Goal: Contribute content: Contribute content

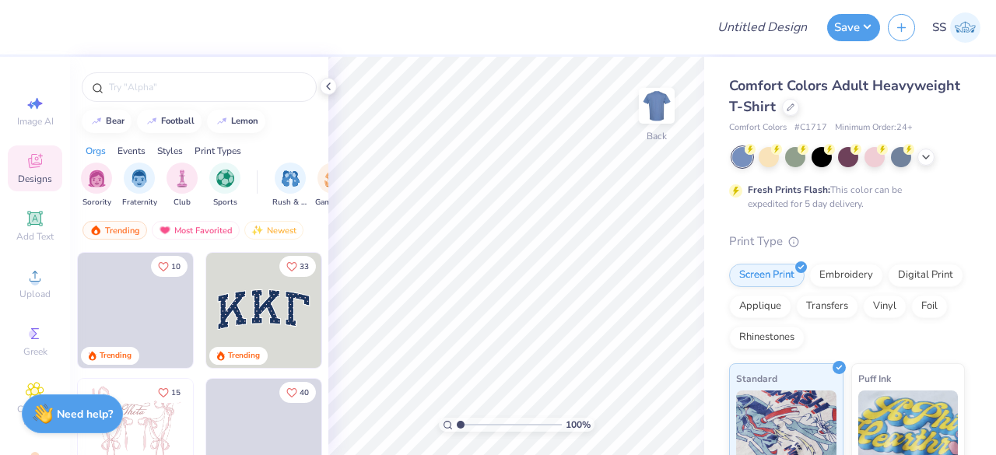
click at [884, 116] on div "Comfort Colors Adult Heavyweight T-Shirt" at bounding box center [847, 96] width 236 height 42
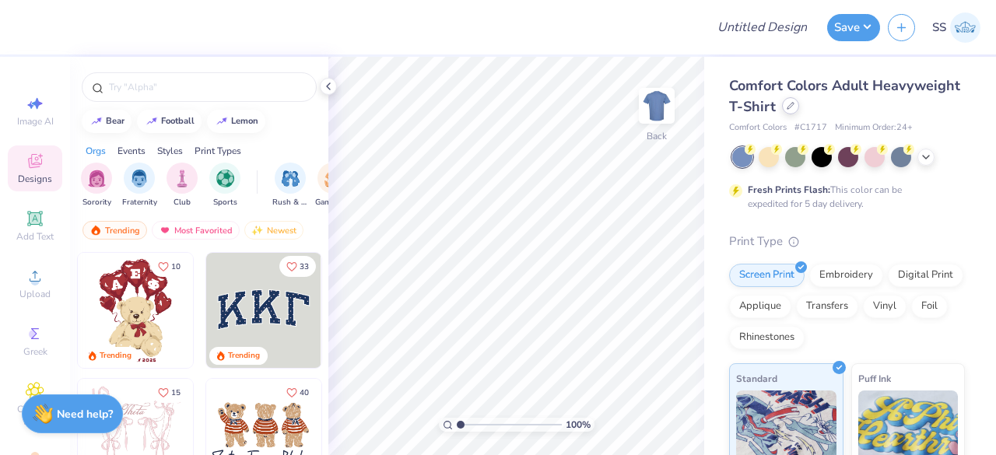
click at [794, 109] on icon at bounding box center [790, 106] width 8 height 8
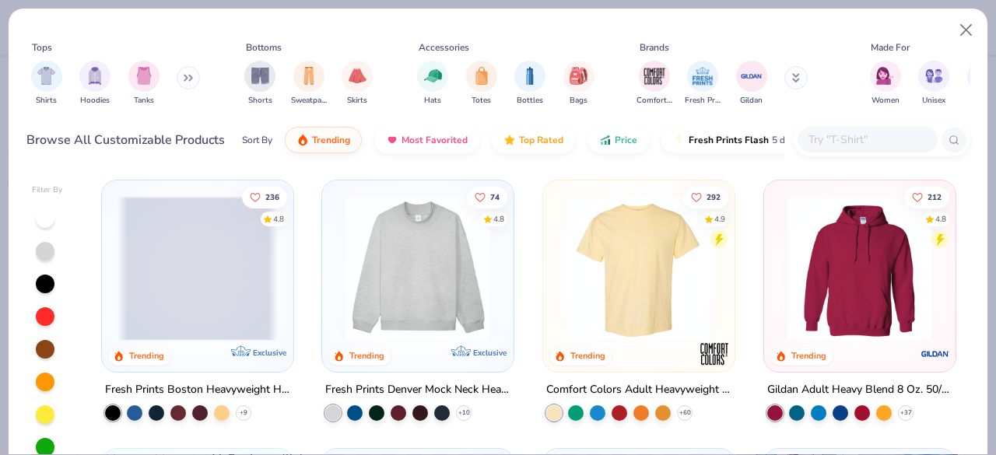
click at [823, 147] on input "text" at bounding box center [867, 140] width 120 height 18
paste input "NKAH6254"
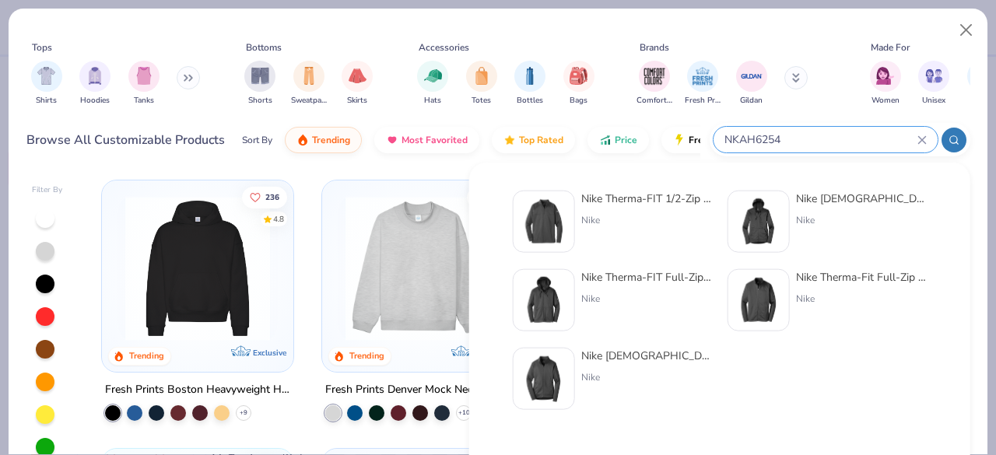
type input "NKAH6254"
click at [569, 208] on div at bounding box center [544, 222] width 62 height 62
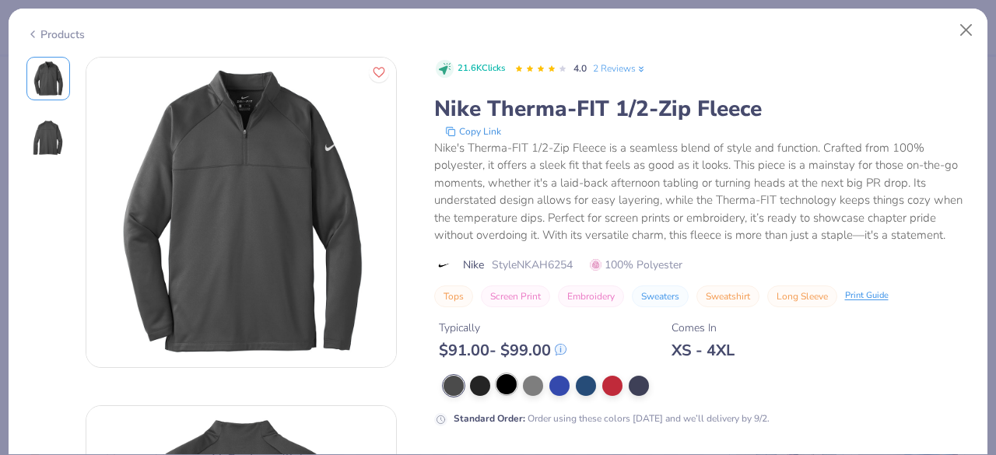
scroll to position [110, 0]
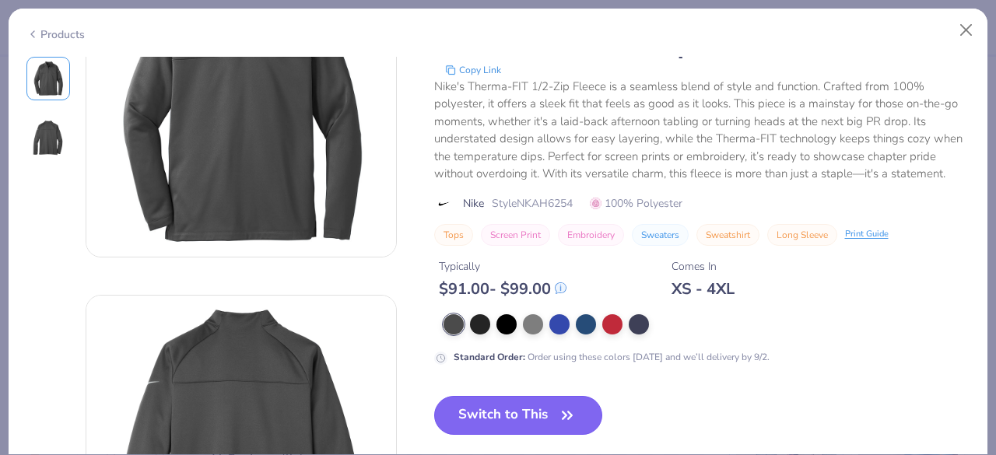
click at [509, 408] on button "Switch to This" at bounding box center [518, 415] width 169 height 39
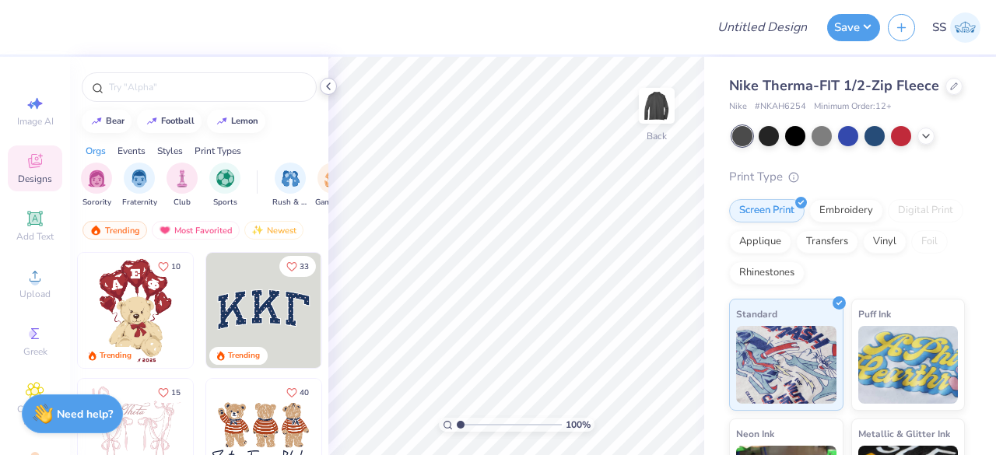
click at [327, 87] on icon at bounding box center [328, 86] width 12 height 12
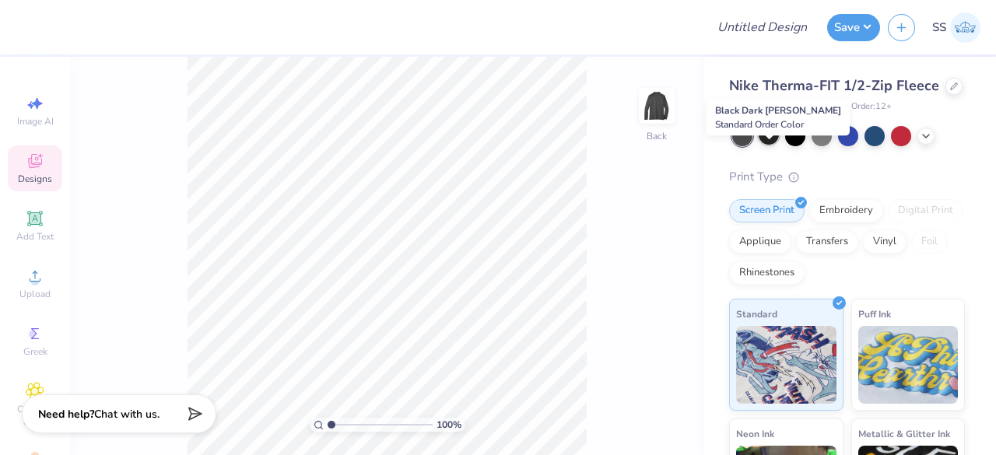
click at [773, 145] on div at bounding box center [768, 134] width 20 height 20
click at [801, 145] on div at bounding box center [795, 134] width 20 height 20
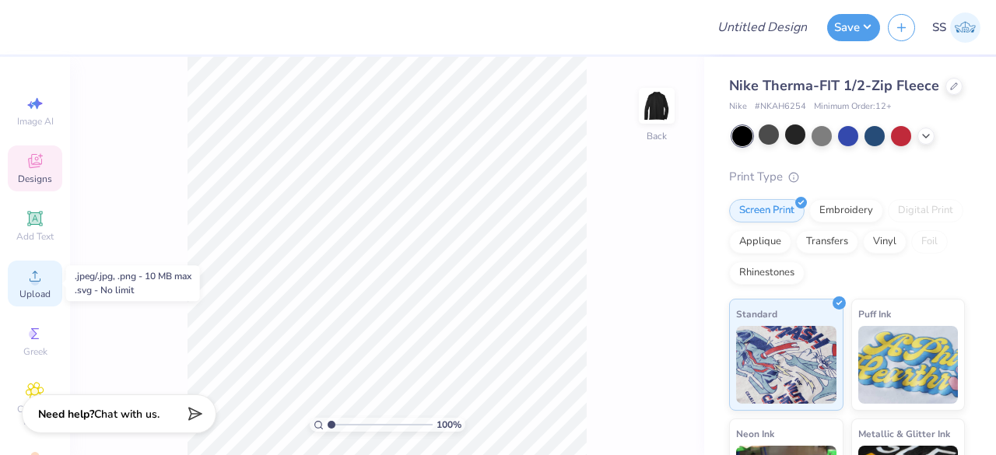
click at [36, 274] on icon at bounding box center [35, 276] width 19 height 19
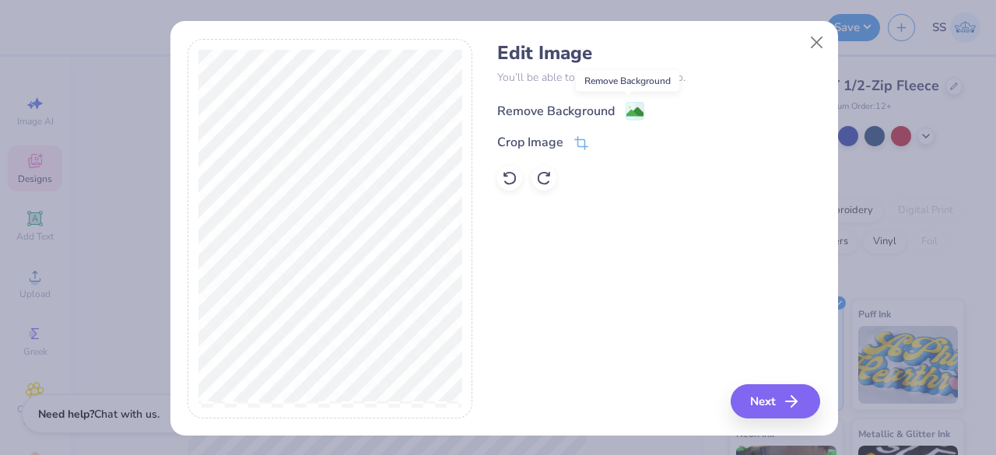
click at [626, 114] on image at bounding box center [634, 111] width 17 height 17
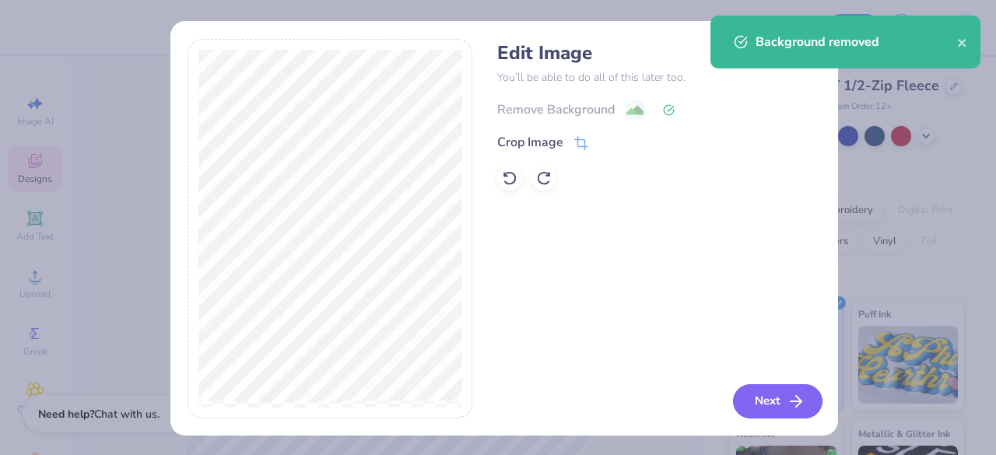
click at [739, 401] on button "Next" at bounding box center [777, 401] width 89 height 34
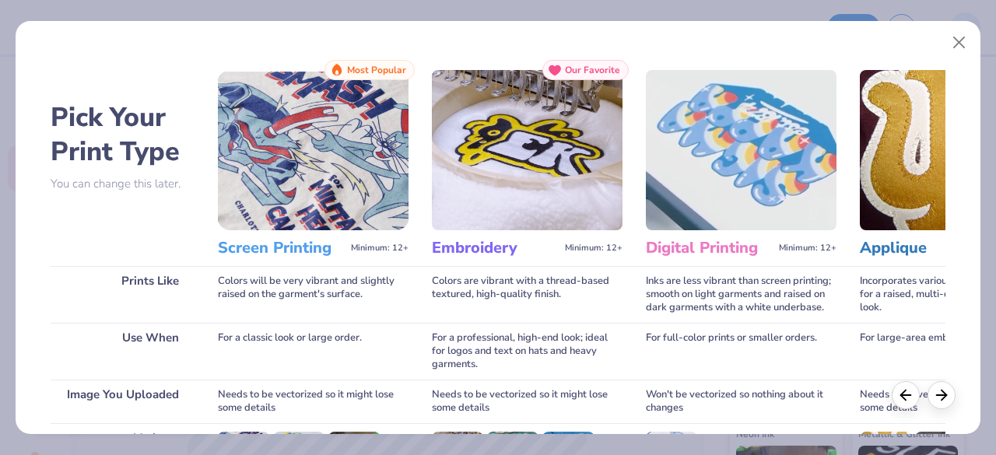
scroll to position [242, 0]
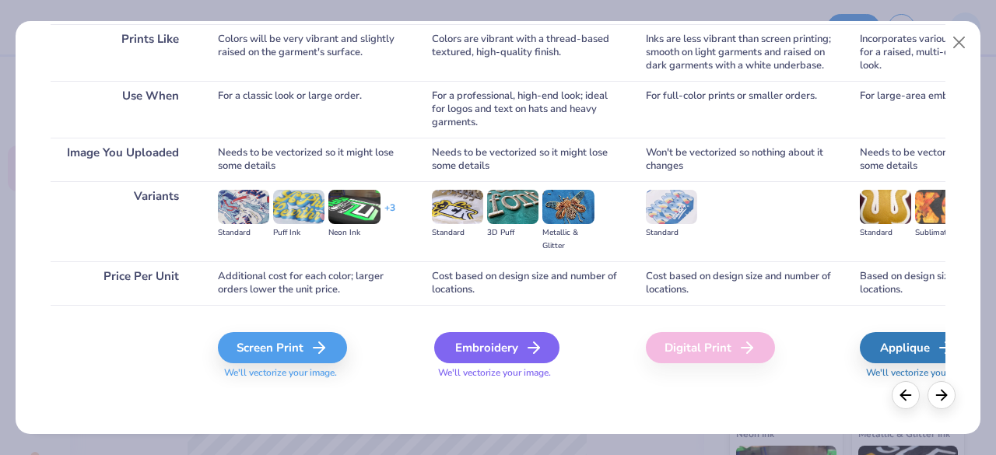
click at [493, 337] on div "Embroidery" at bounding box center [496, 347] width 125 height 31
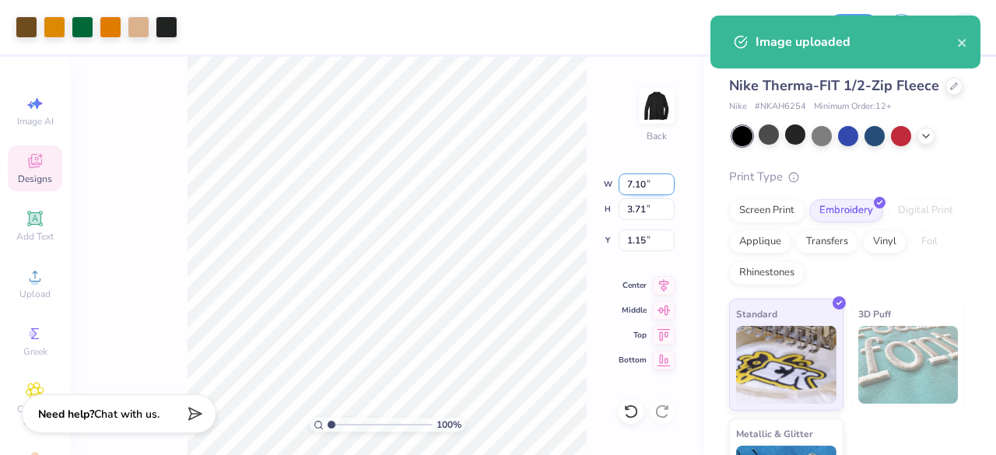
drag, startPoint x: 649, startPoint y: 187, endPoint x: 623, endPoint y: 184, distance: 25.9
click at [623, 184] on input "7.10" at bounding box center [646, 184] width 56 height 22
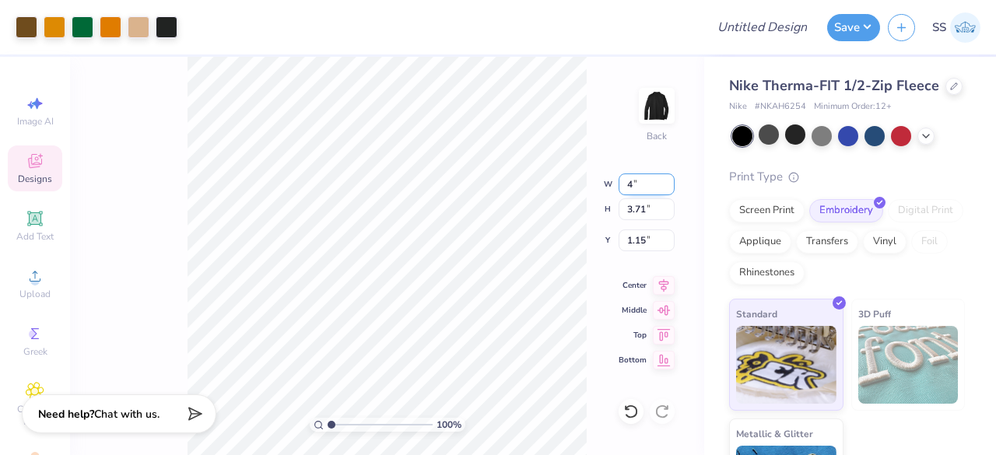
type input "4.00"
type input "2.09"
drag, startPoint x: 649, startPoint y: 240, endPoint x: 623, endPoint y: 240, distance: 25.7
click at [623, 240] on input "1.96" at bounding box center [646, 240] width 56 height 22
type input "3.00"
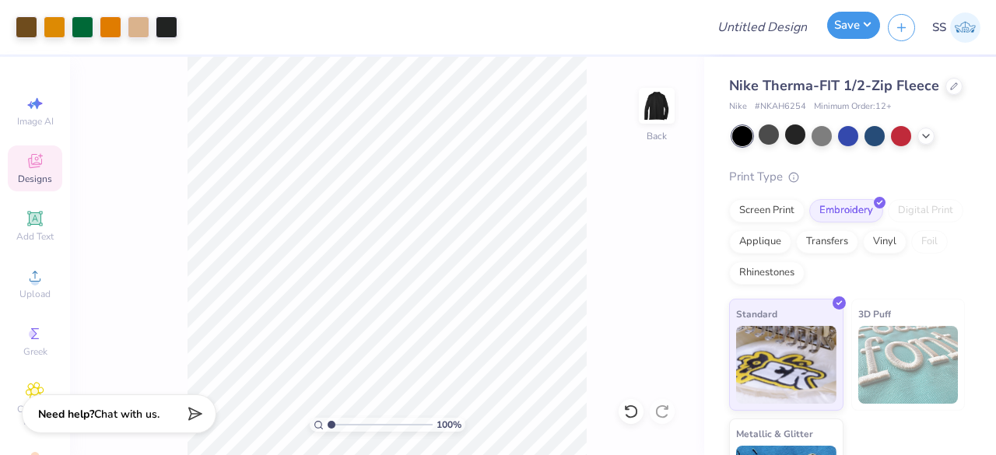
click at [846, 33] on button "Save" at bounding box center [853, 25] width 53 height 27
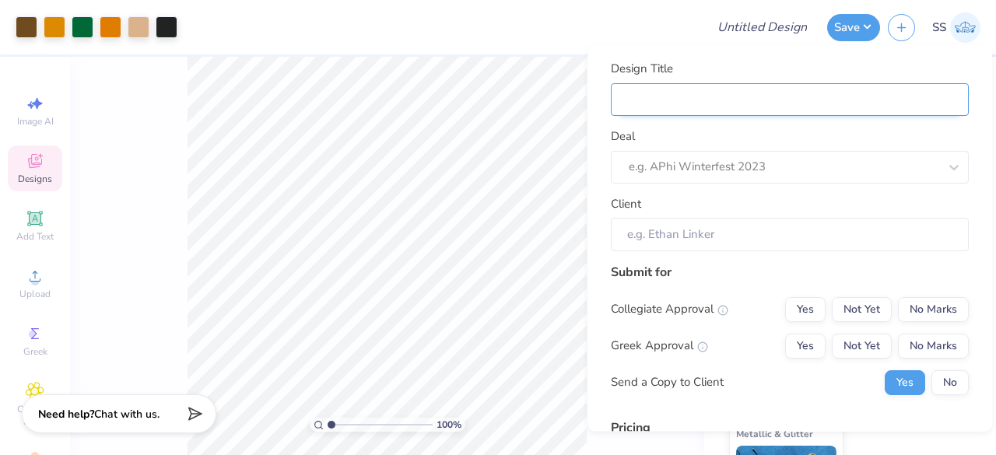
click at [827, 89] on input "Design Title" at bounding box center [790, 99] width 358 height 33
type input "Q"
type input "C"
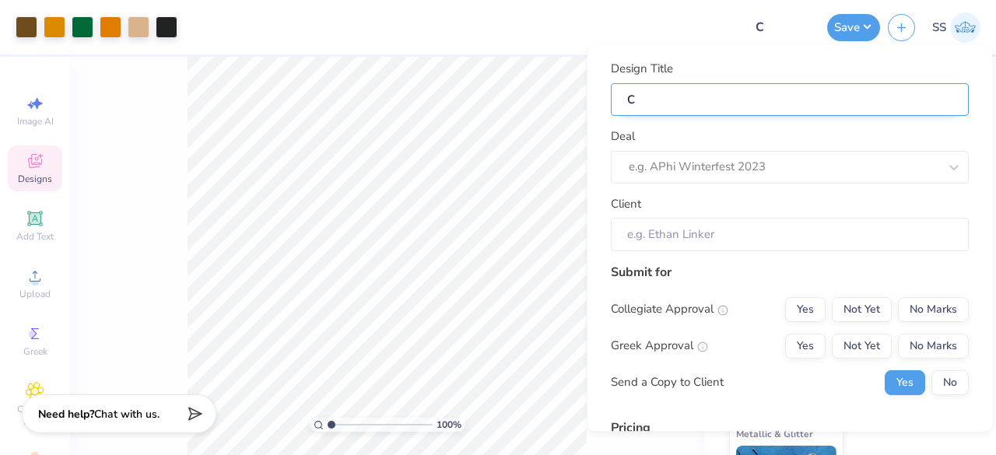
type input "Co"
type input "Col"
type input "Coll"
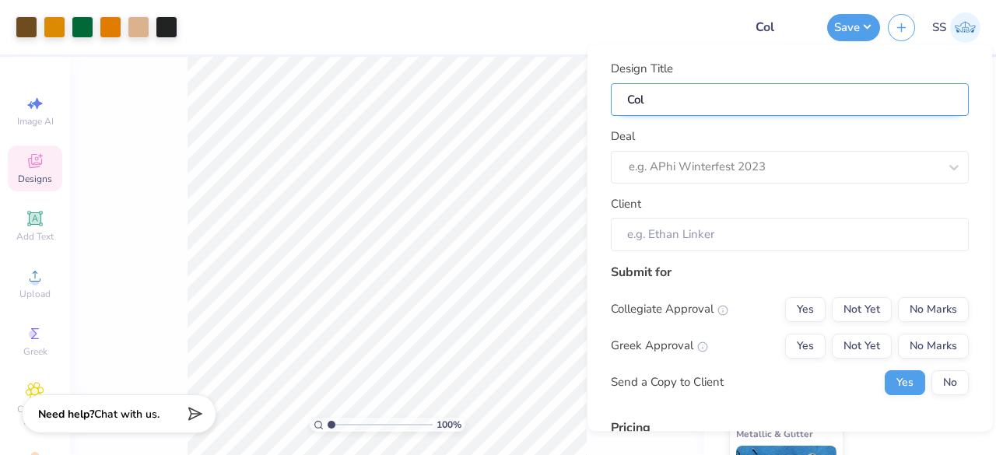
type input "Coll"
type input "Colle"
type input "Colleg"
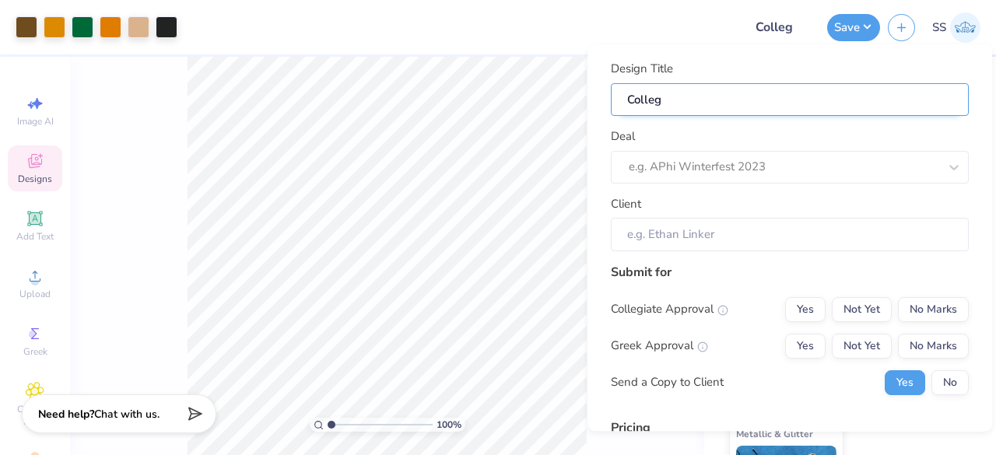
type input "College"
type input "College H"
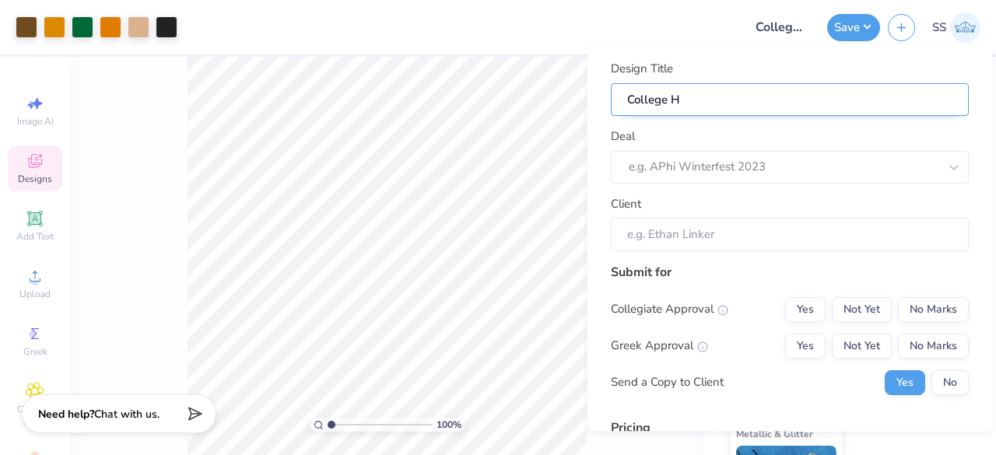
type input "College HU"
type input "College HUn"
type input "College HUnk"
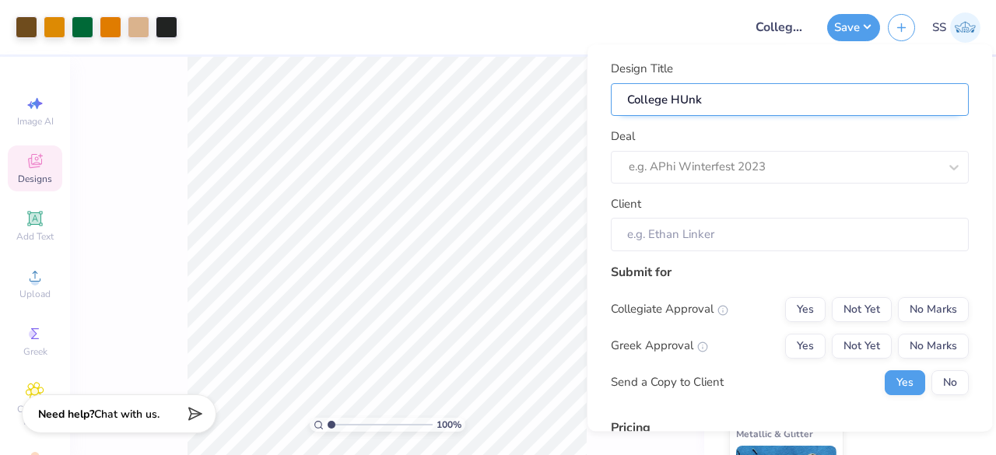
type input "College HUnks"
type input "College HUnk"
type input "College HUn"
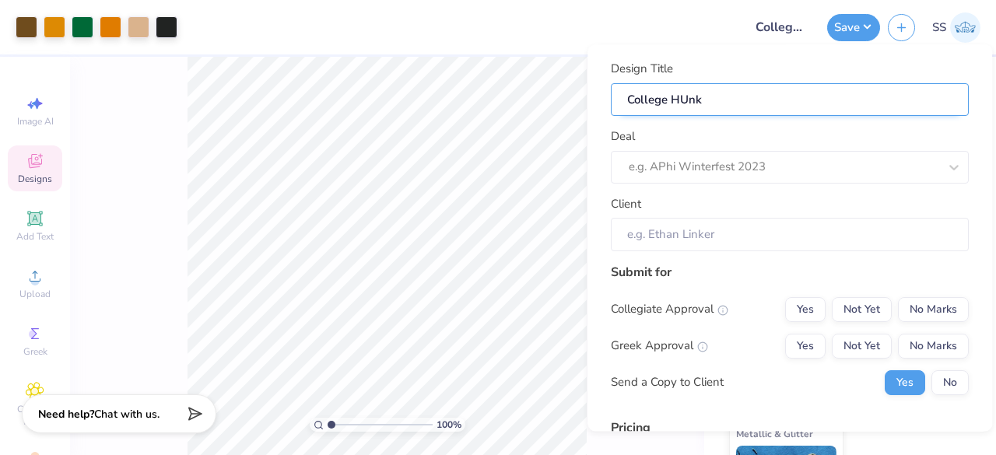
type input "College HUn"
type input "College HU"
type input "College H"
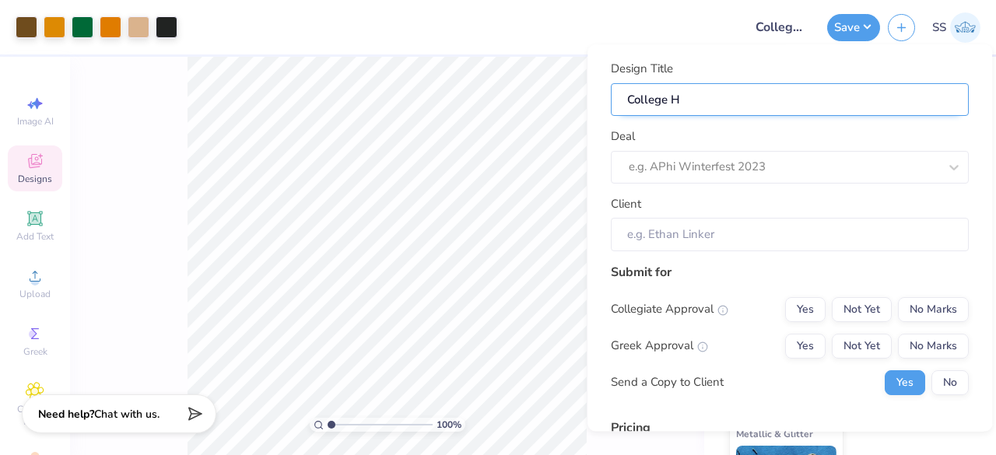
type input "College Hu"
type input "College Hun"
type input "College Hunk"
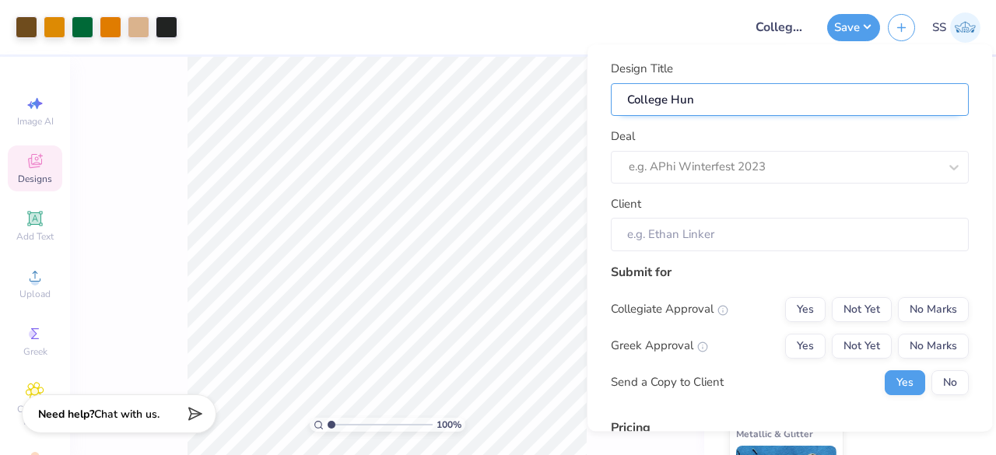
type input "College Hunk"
type input "College Hunks"
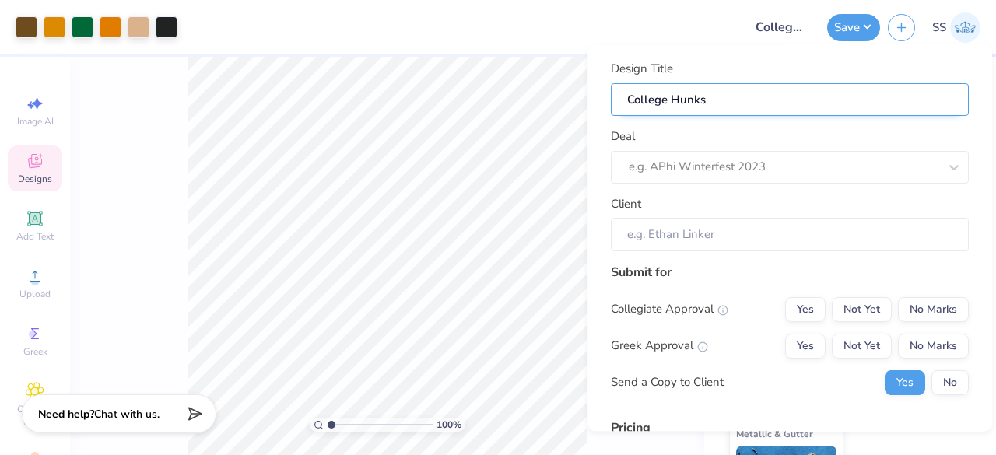
type input "College Hunks Q"
type input "College Hunks Q-"
type input "College Hunks Q-z"
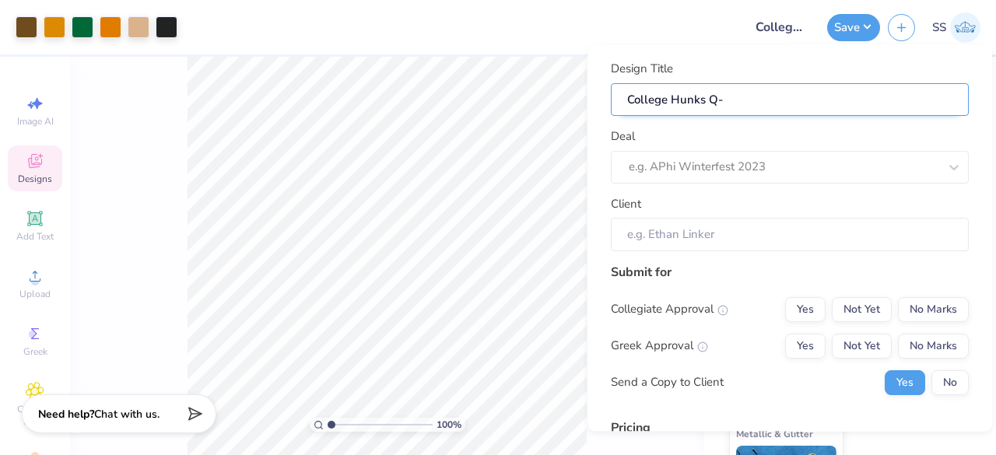
type input "College Hunks Q-z"
type input "College Hunks Q-zi"
type input "College Hunks Q-zip"
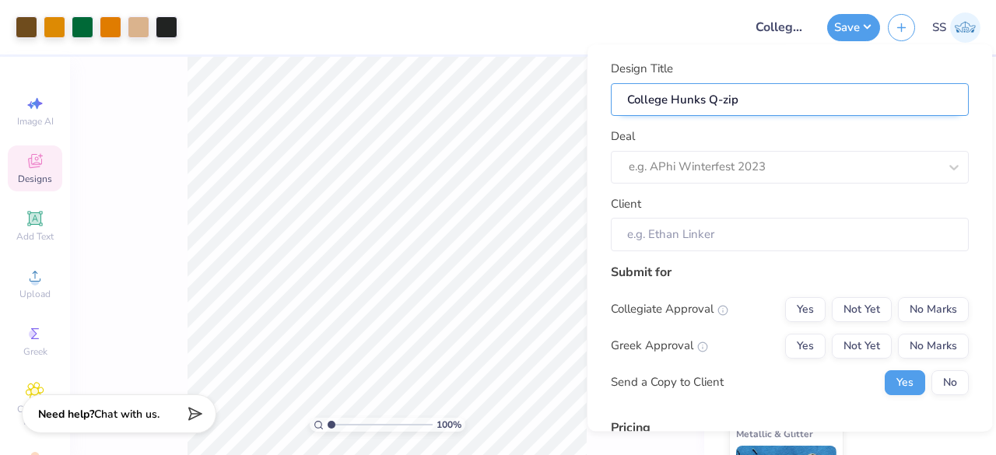
type input "College Hunks Q-zi"
type input "College Hunks Q-z"
type input "College Hunks Q-"
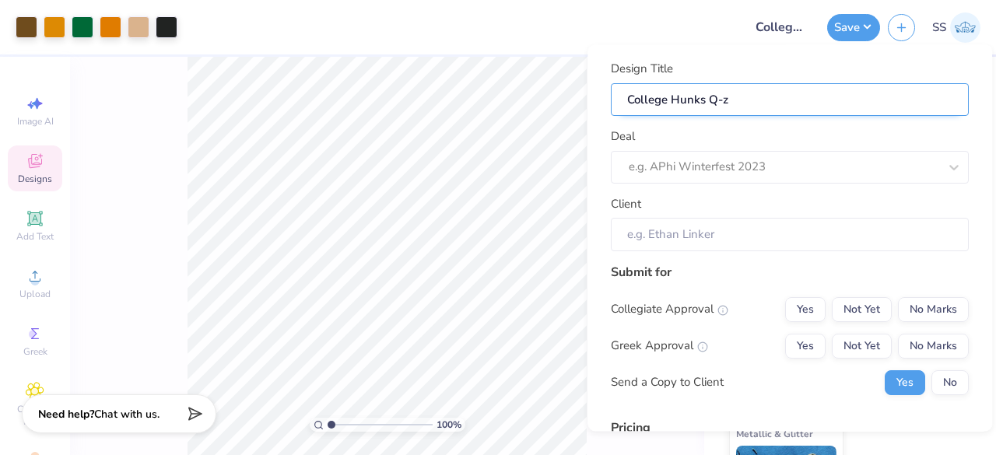
type input "College Hunks Q-"
type input "College Hunks Q-Z"
type input "College Hunks Q-ZI"
type input "College Hunks Q-ZIp"
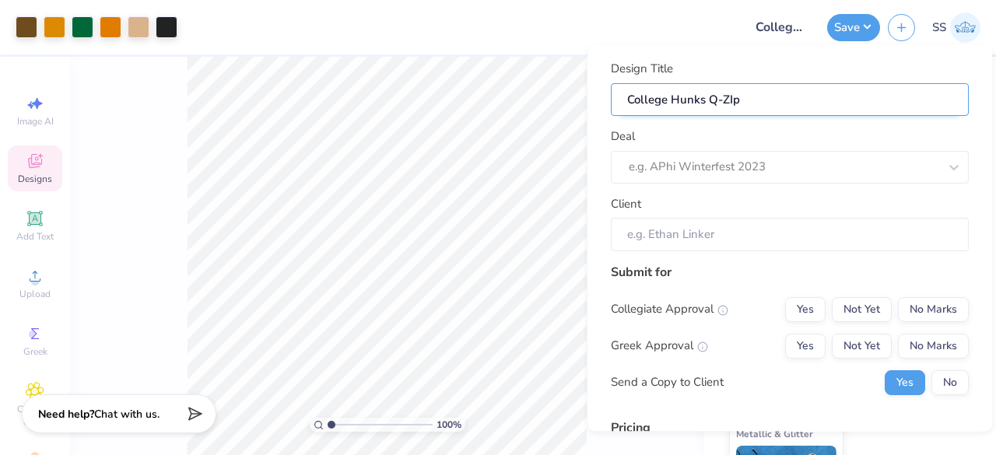
type input "College Hunks Q-ZI"
type input "College Hunks Q-Z"
type input "College Hunks Q-Zi"
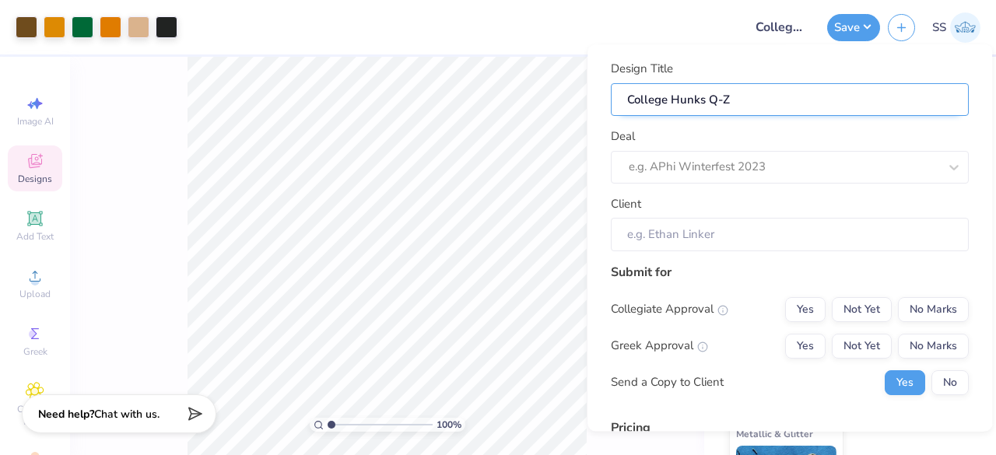
type input "College Hunks Q-Zi"
type input "College Hunks Q-Zip"
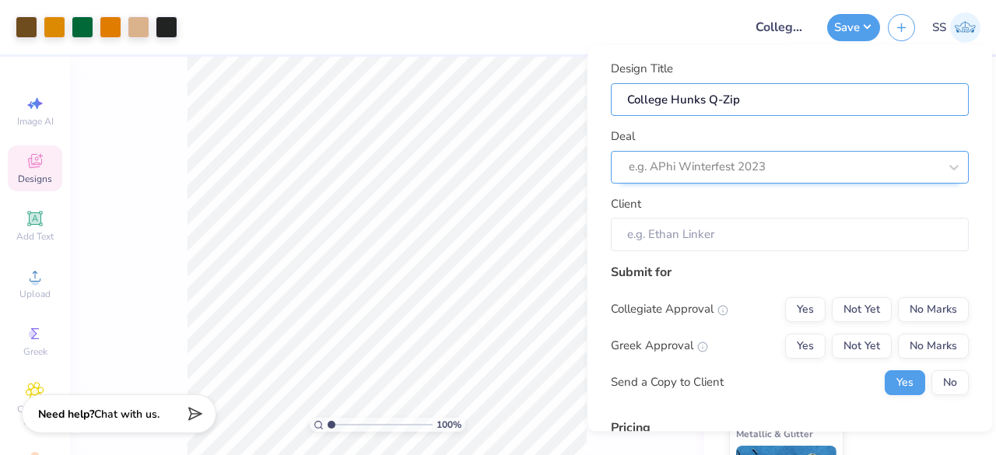
type input "College Hunks Q-Zip"
click at [773, 151] on div "e.g. APhi Winterfest 2023" at bounding box center [790, 167] width 358 height 33
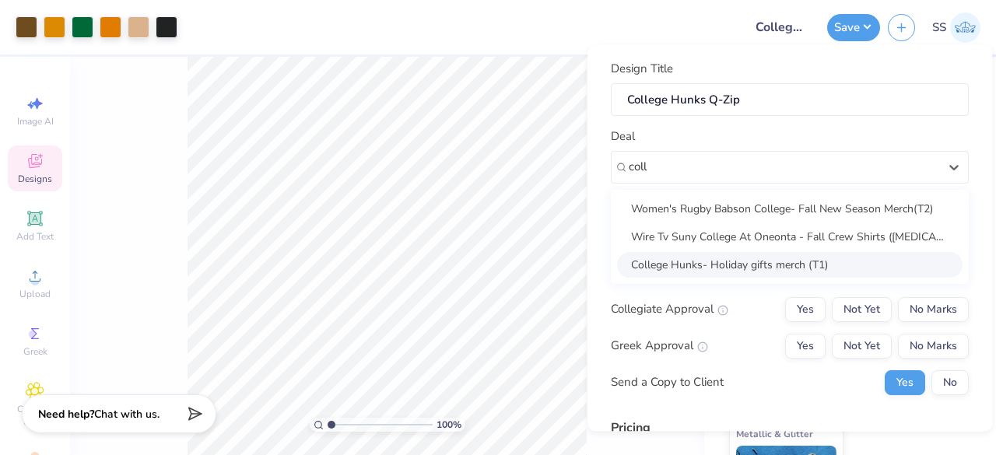
click at [702, 261] on div "College Hunks- Holiday gifts merch (T1)" at bounding box center [789, 265] width 345 height 26
type input "coll"
type input "[PERSON_NAME]"
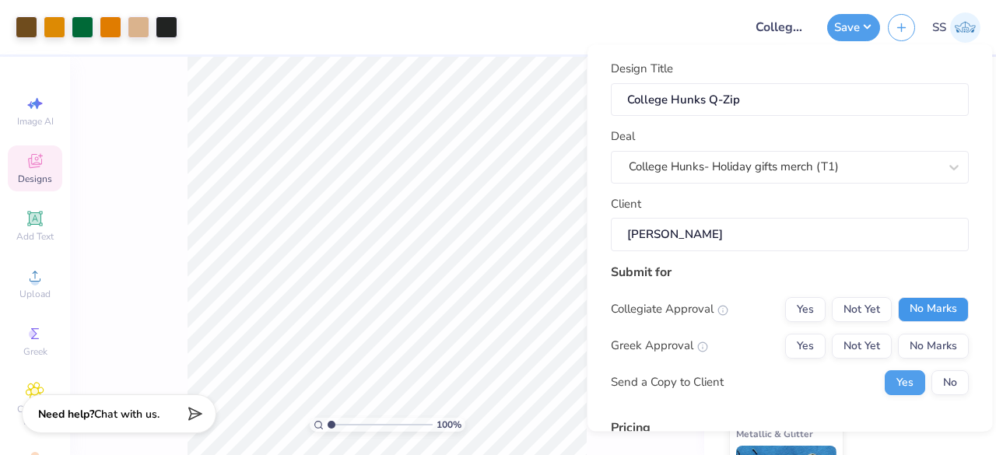
click at [914, 312] on button "No Marks" at bounding box center [933, 309] width 71 height 25
click at [922, 341] on button "No Marks" at bounding box center [933, 346] width 71 height 25
click at [932, 373] on button "No" at bounding box center [949, 382] width 37 height 25
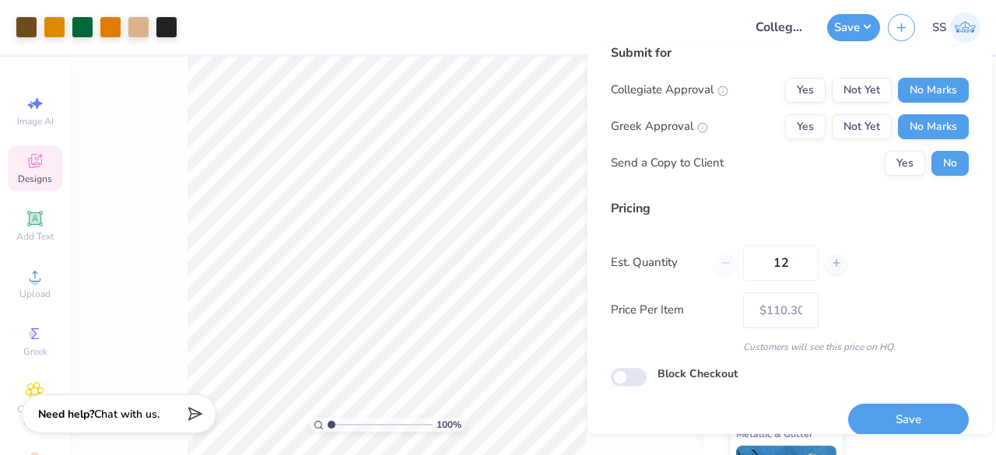
scroll to position [237, 0]
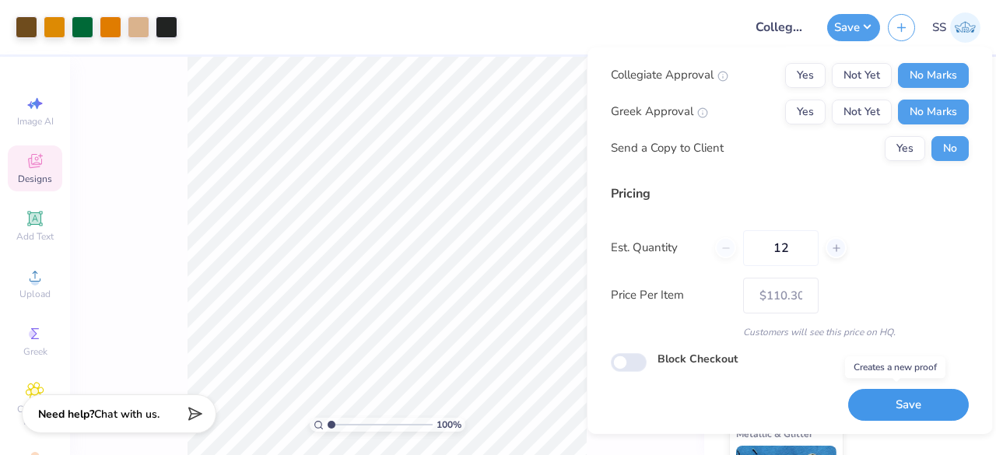
click at [873, 399] on button "Save" at bounding box center [908, 405] width 121 height 32
type input "– –"
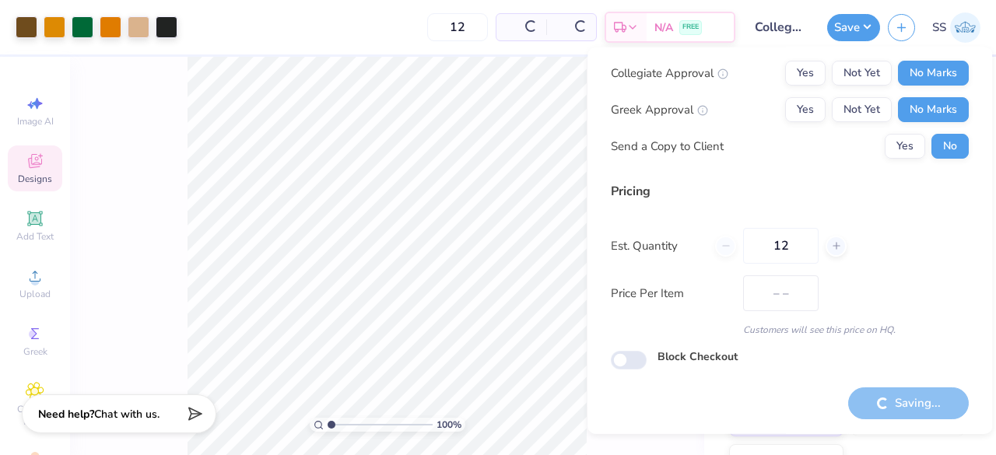
scroll to position [36, 0]
